Goal: Transaction & Acquisition: Purchase product/service

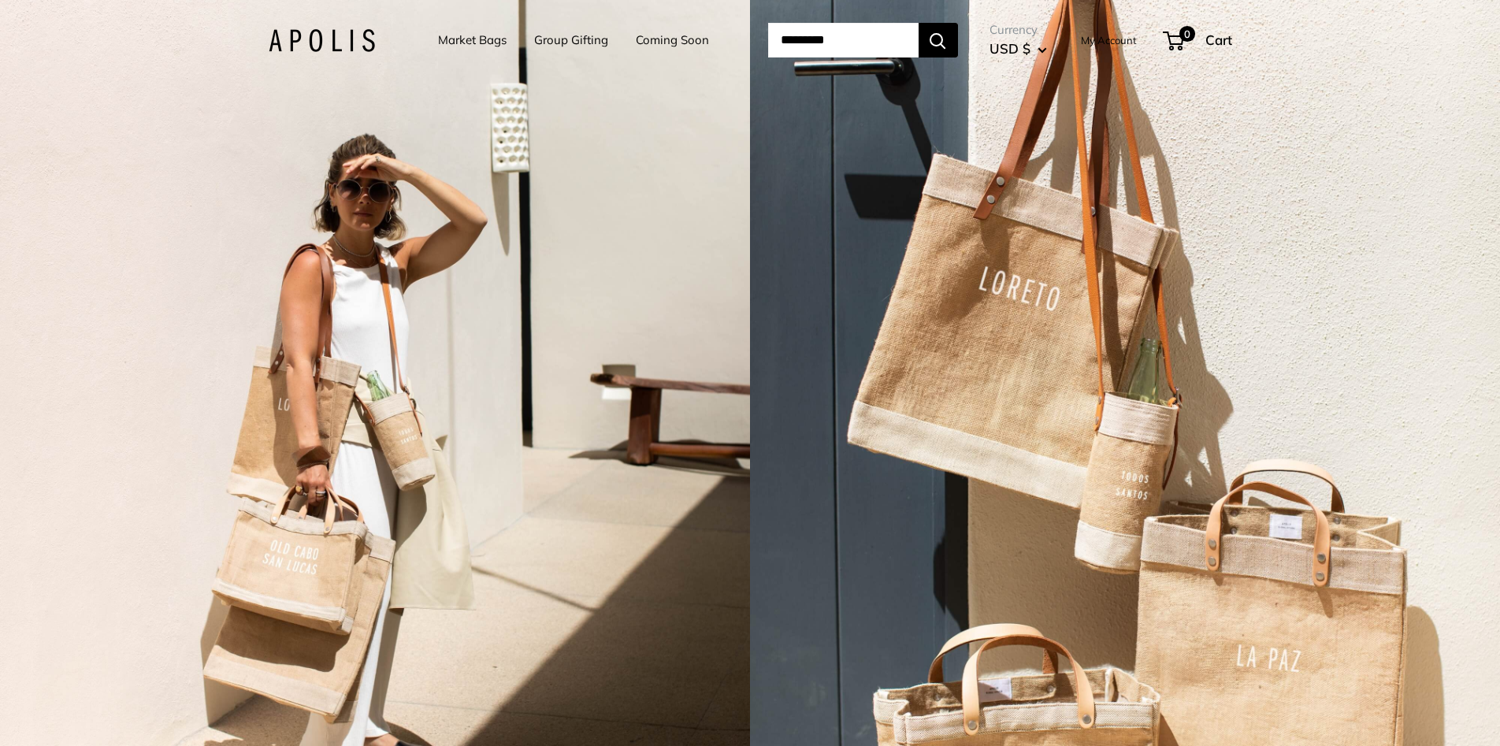
click at [445, 36] on link "Market Bags" at bounding box center [472, 40] width 69 height 22
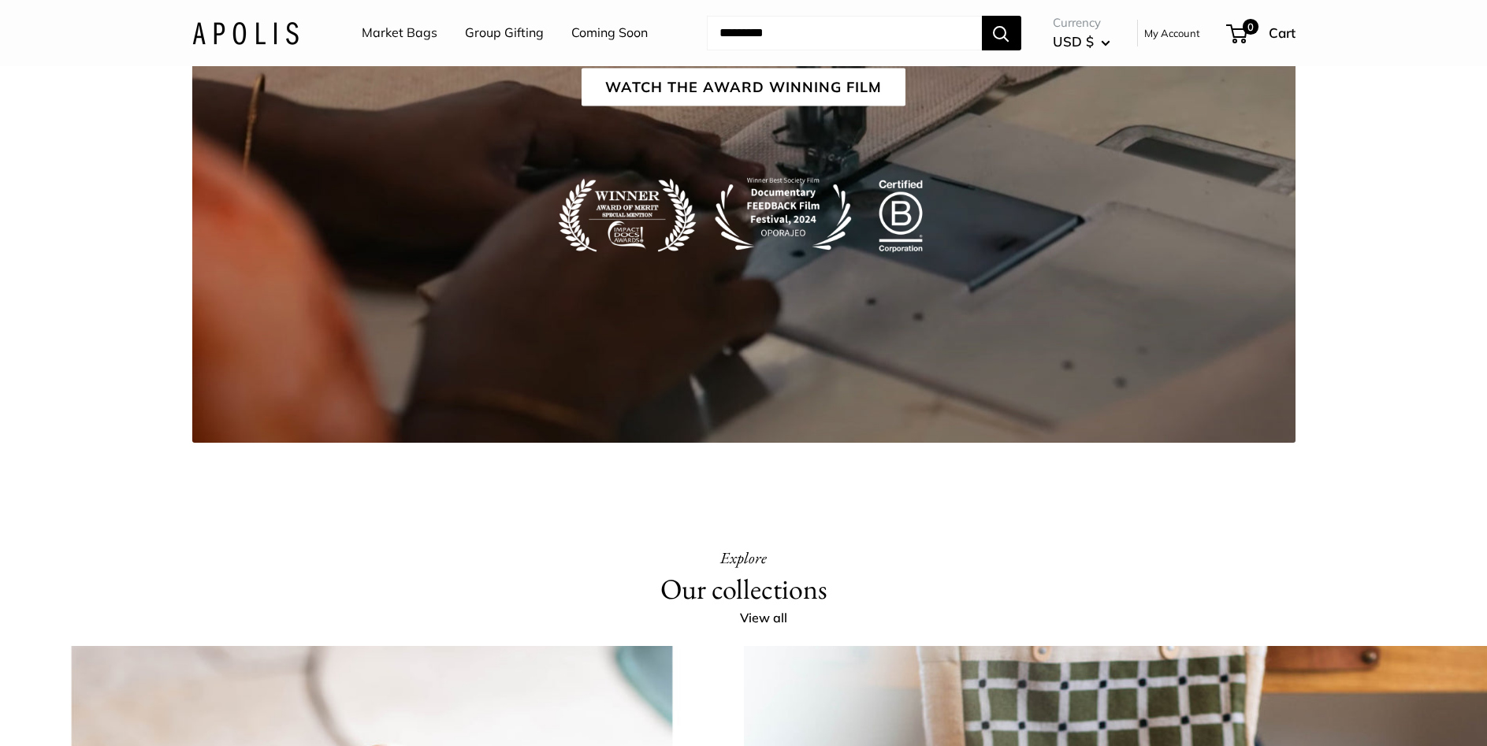
scroll to position [3054, 0]
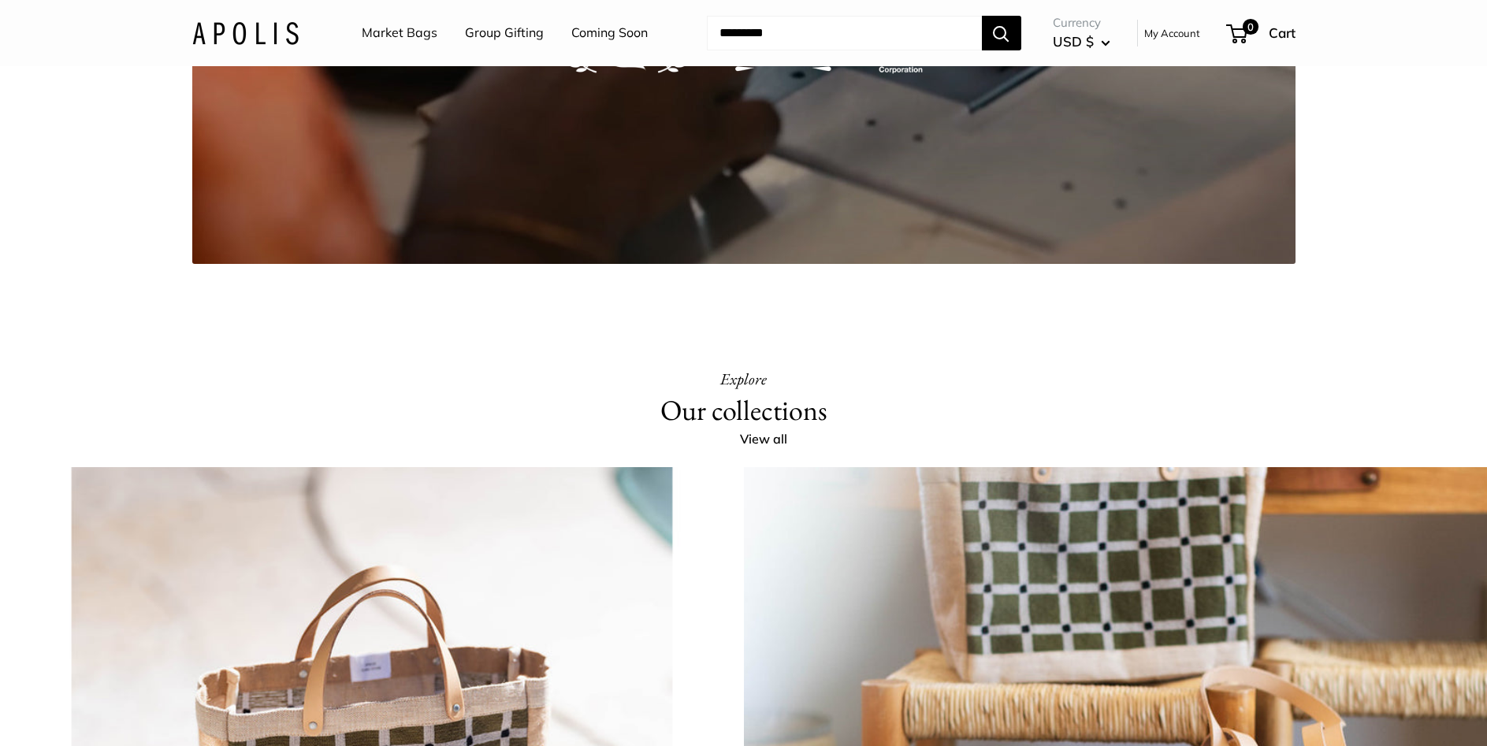
click at [406, 35] on link "Market Bags" at bounding box center [400, 33] width 76 height 24
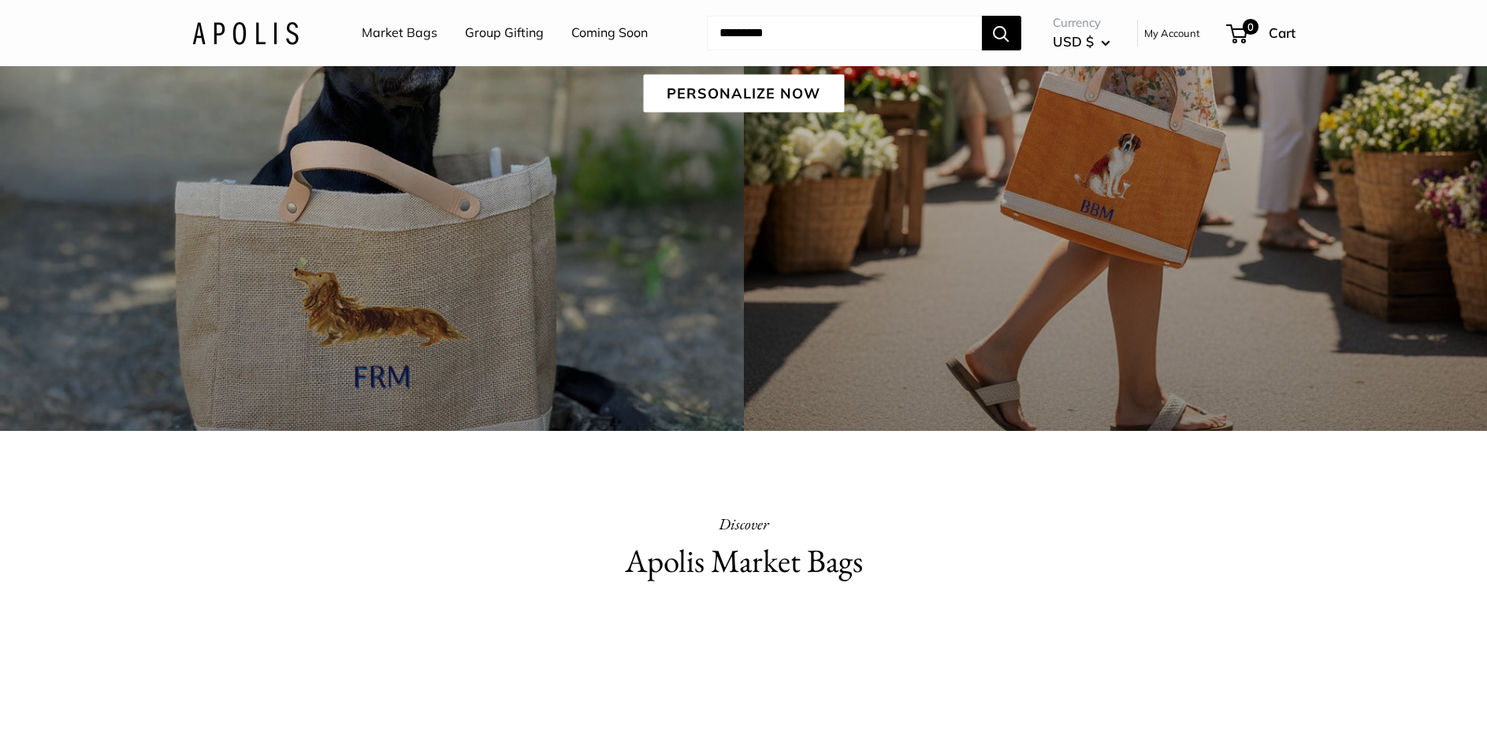
scroll to position [402, 0]
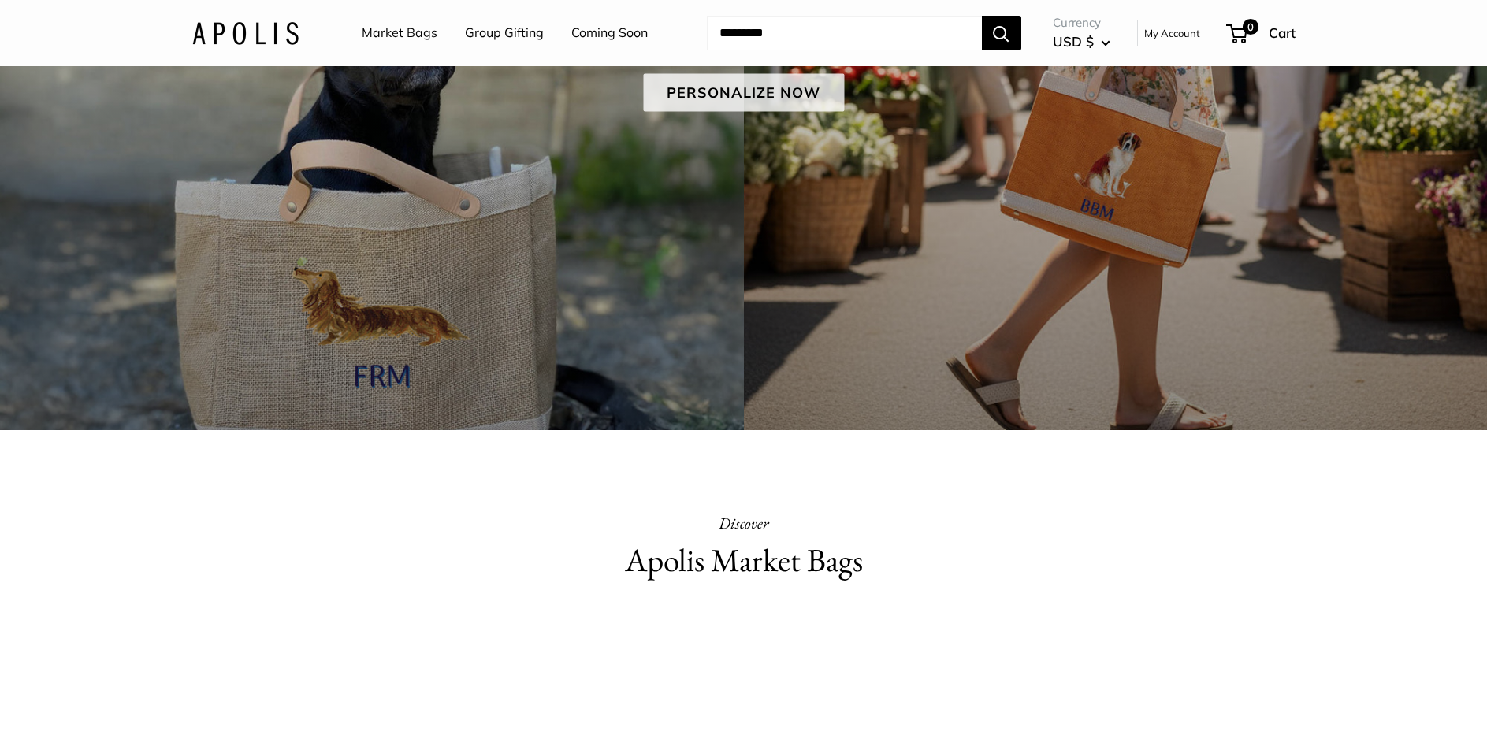
click at [707, 93] on link "Personalize Now" at bounding box center [743, 92] width 201 height 38
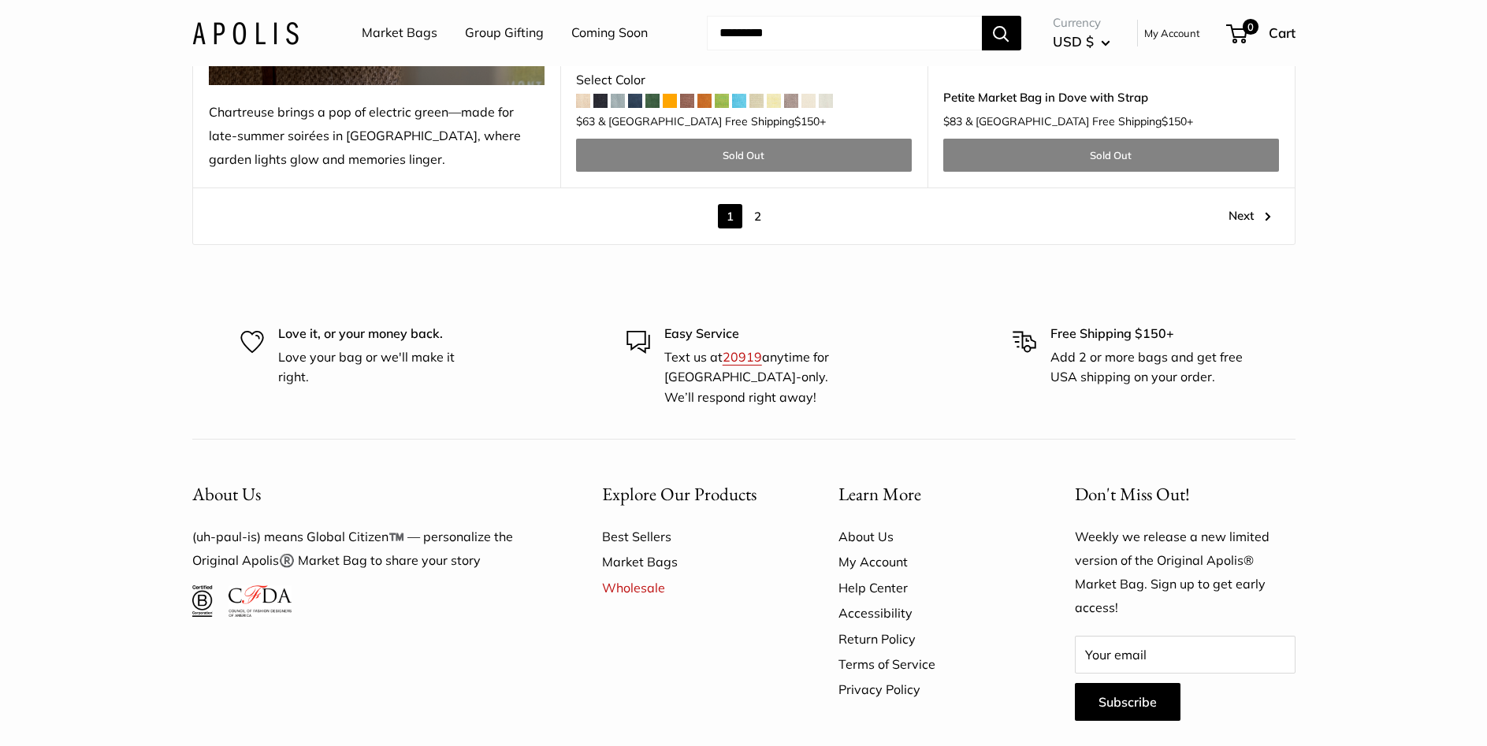
scroll to position [9182, 0]
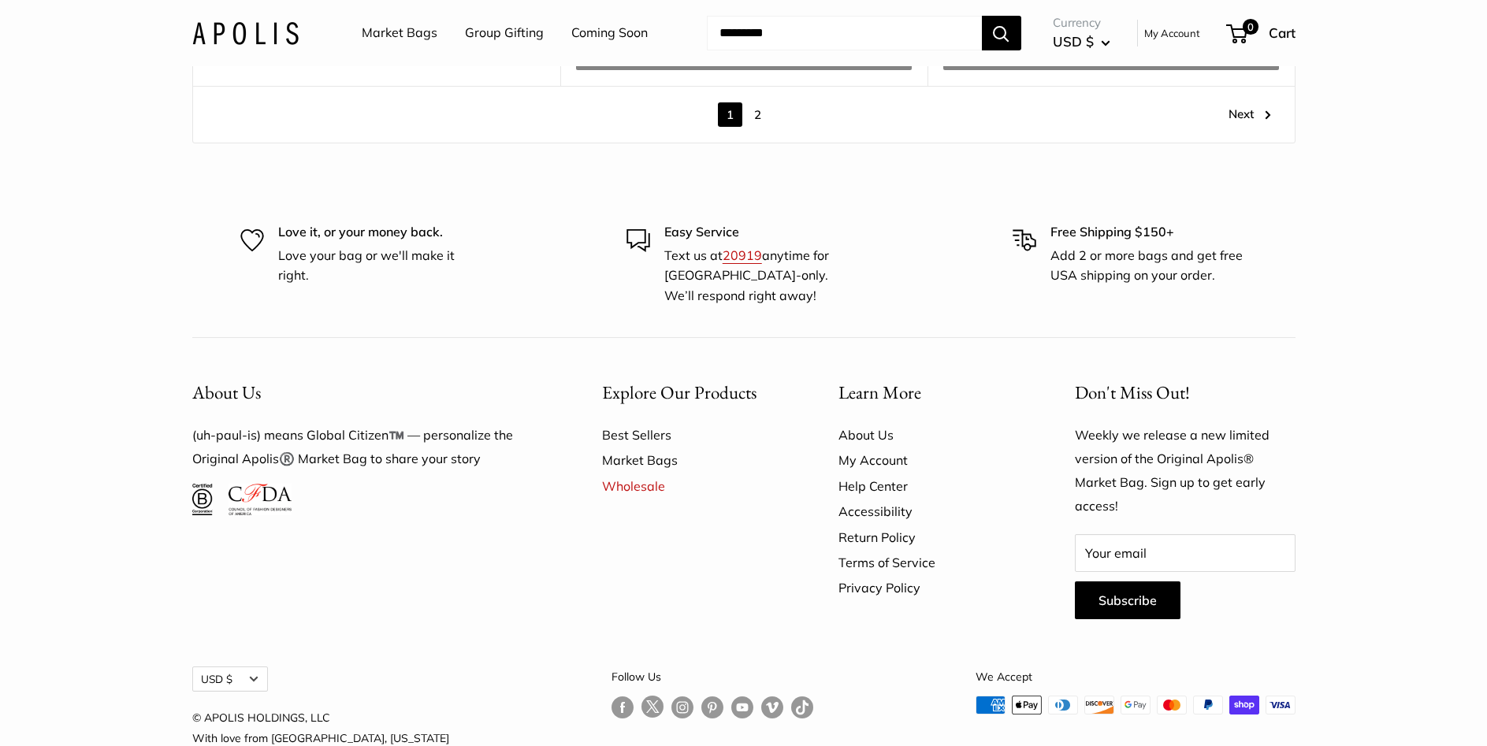
click at [671, 696] on link "Follow us on Instagram" at bounding box center [682, 707] width 22 height 23
